Goal: Browse casually

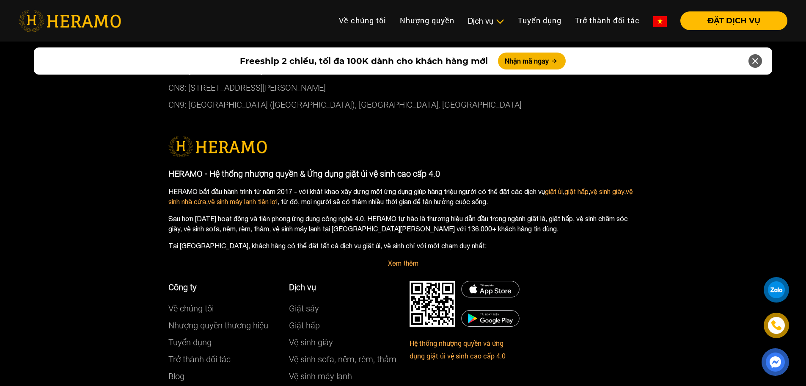
scroll to position [4875, 0]
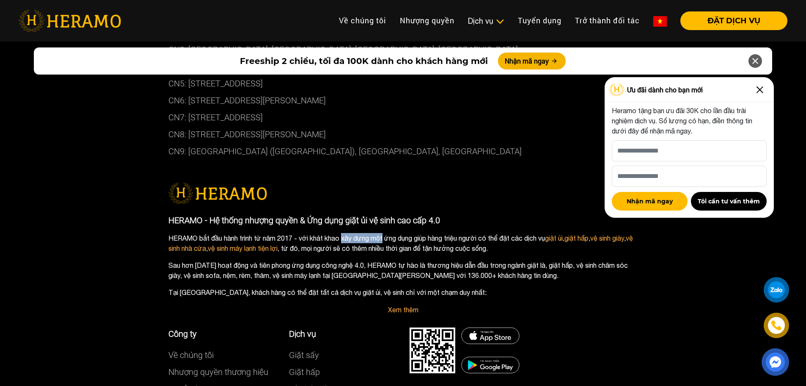
drag, startPoint x: 307, startPoint y: 166, endPoint x: 411, endPoint y: 175, distance: 104.9
click at [372, 233] on p "HERAMO bắt đầu hành trình từ [DATE] - với khát khao xây dựng một ứng dụng giúp …" at bounding box center [403, 243] width 470 height 20
click at [413, 233] on p "HERAMO bắt đầu hành trình từ [DATE] - với khát khao xây dựng một ứng dụng giúp …" at bounding box center [403, 243] width 470 height 20
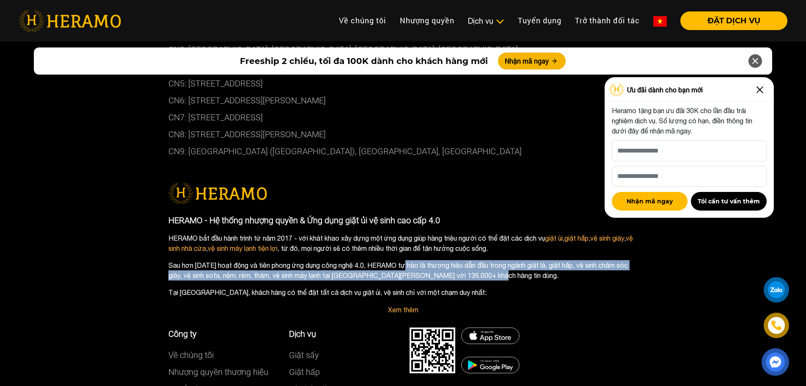
drag, startPoint x: 426, startPoint y: 202, endPoint x: 455, endPoint y: 198, distance: 29.5
click at [453, 260] on p "Sau hơn [DATE] hoạt động và tiên phong ứng dụng công nghệ 4.0, HERAMO tự hào là…" at bounding box center [403, 270] width 470 height 20
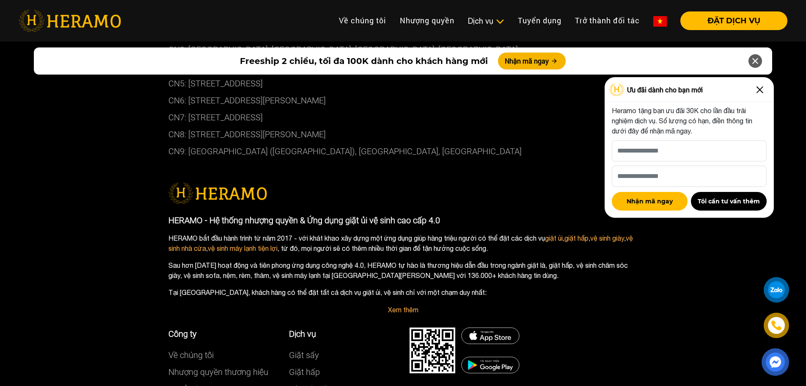
click at [456, 260] on p "Sau hơn [DATE] hoạt động và tiên phong ứng dụng công nghệ 4.0, HERAMO tự hào là…" at bounding box center [403, 270] width 470 height 20
drag, startPoint x: 511, startPoint y: 211, endPoint x: 451, endPoint y: 207, distance: 59.8
click at [481, 260] on p "Sau hơn [DATE] hoạt động và tiên phong ứng dụng công nghệ 4.0, HERAMO tự hào là…" at bounding box center [403, 270] width 470 height 20
click at [414, 260] on p "Sau hơn [DATE] hoạt động và tiên phong ứng dụng công nghệ 4.0, HERAMO tự hào là…" at bounding box center [403, 270] width 470 height 20
drag, startPoint x: 405, startPoint y: 223, endPoint x: 474, endPoint y: 211, distance: 69.7
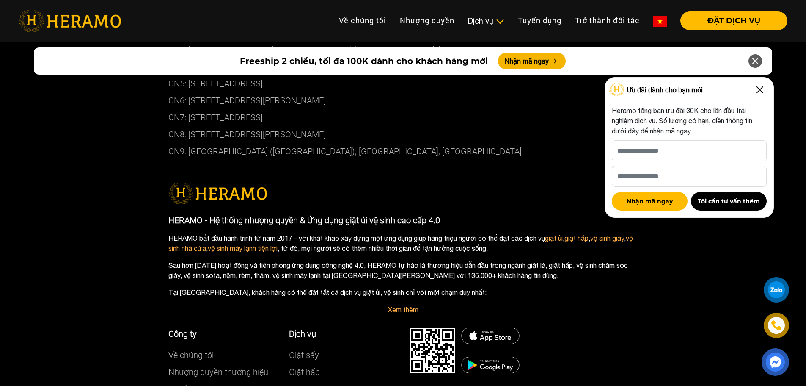
click at [462, 214] on div "HERAMO - Hệ thống nhượng quyền & Ứng dụng giặt ủi vệ sinh cao cấp 4.0 HERAMO bắ…" at bounding box center [403, 256] width 470 height 85
click at [475, 260] on p "Sau hơn [DATE] hoạt động và tiên phong ứng dụng công nghệ 4.0, HERAMO tự hào là…" at bounding box center [403, 270] width 470 height 20
click at [755, 91] on img at bounding box center [760, 90] width 14 height 14
